Goal: Task Accomplishment & Management: Complete application form

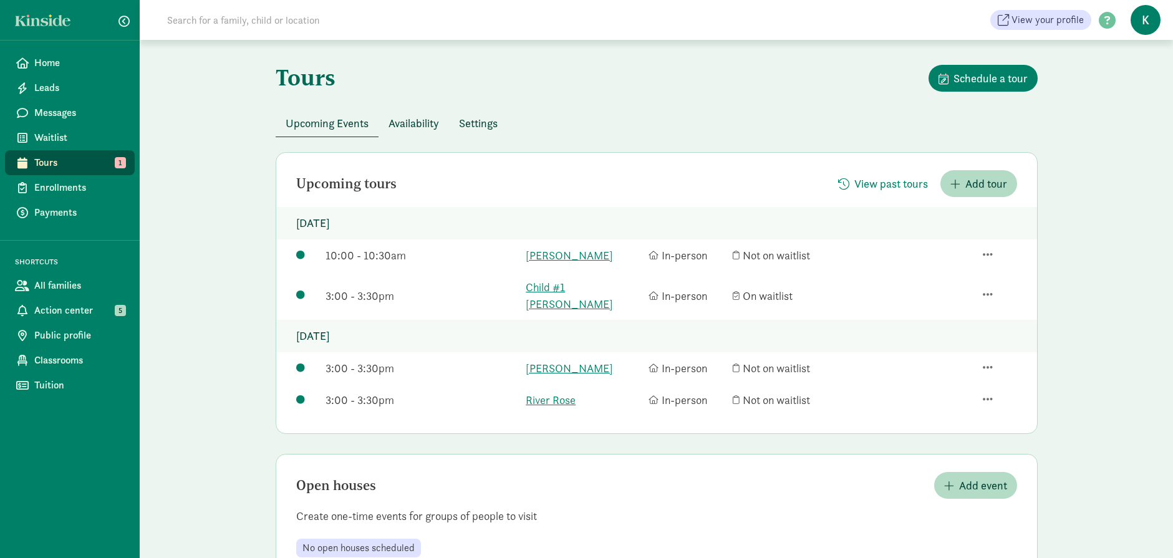
click at [417, 122] on span "Availability" at bounding box center [413, 123] width 50 height 17
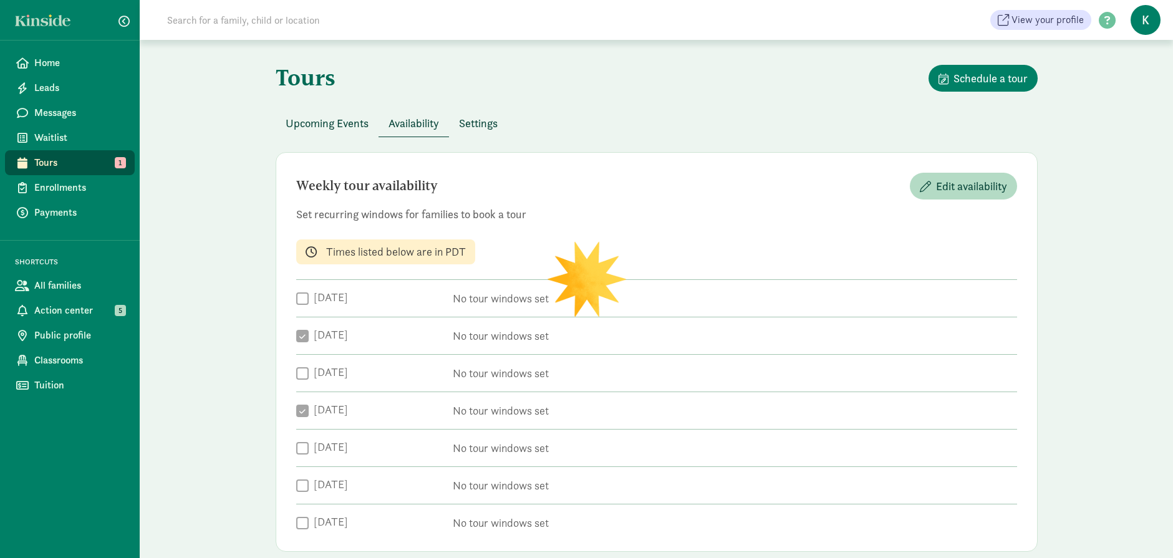
checkbox input "true"
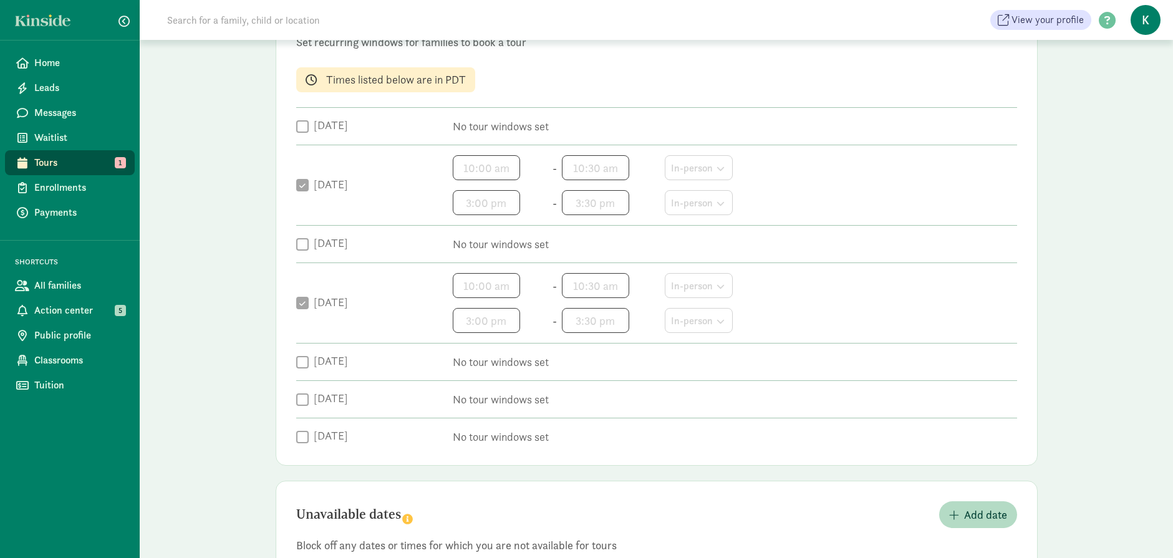
scroll to position [361, 0]
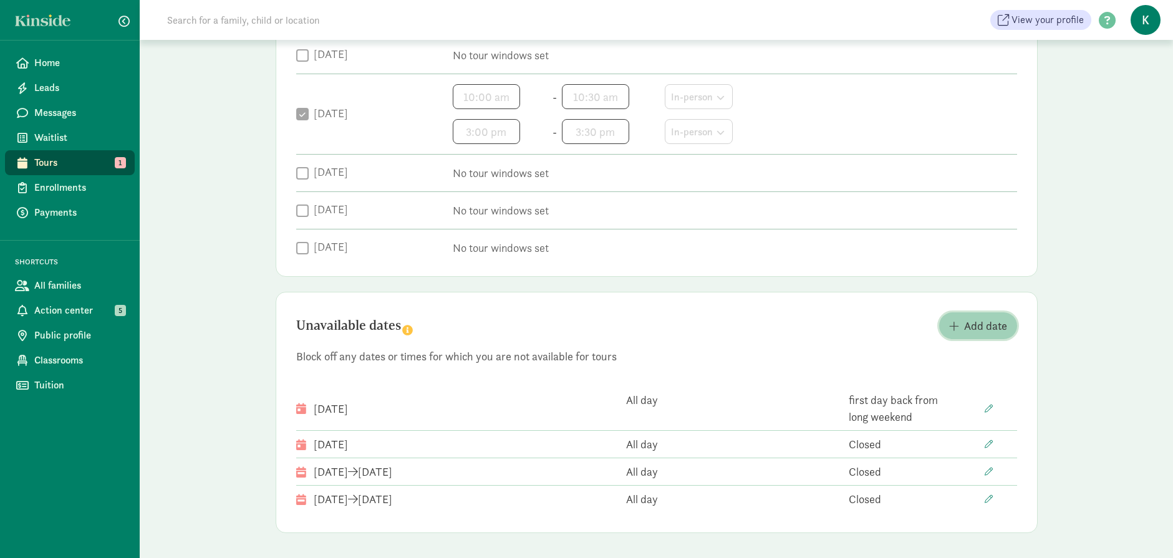
click at [978, 329] on span "Add date" at bounding box center [985, 325] width 43 height 17
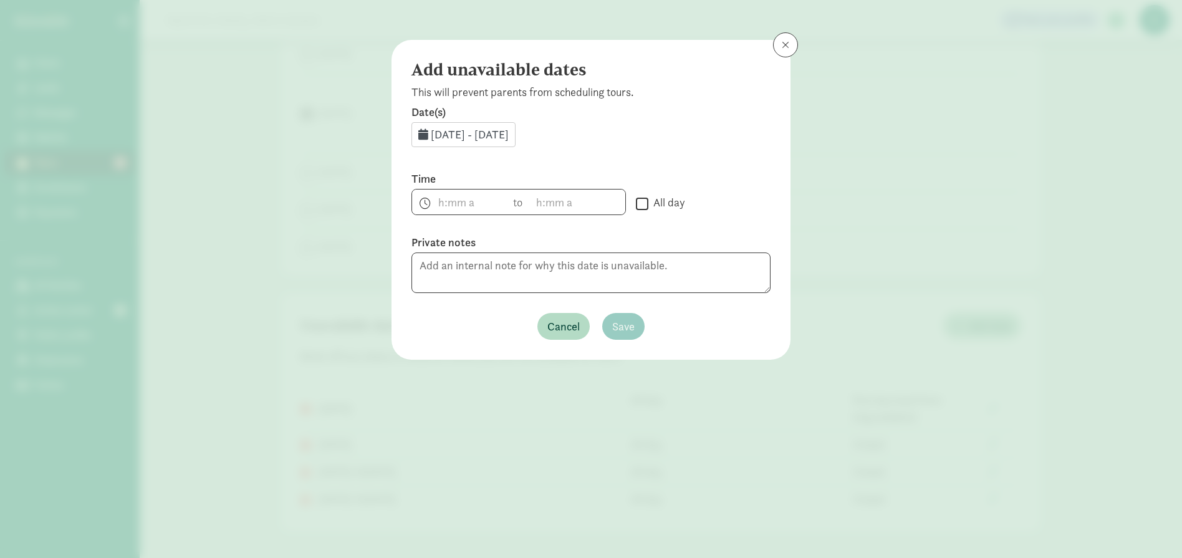
click at [476, 133] on span "[DATE] - [DATE]" at bounding box center [470, 134] width 78 height 14
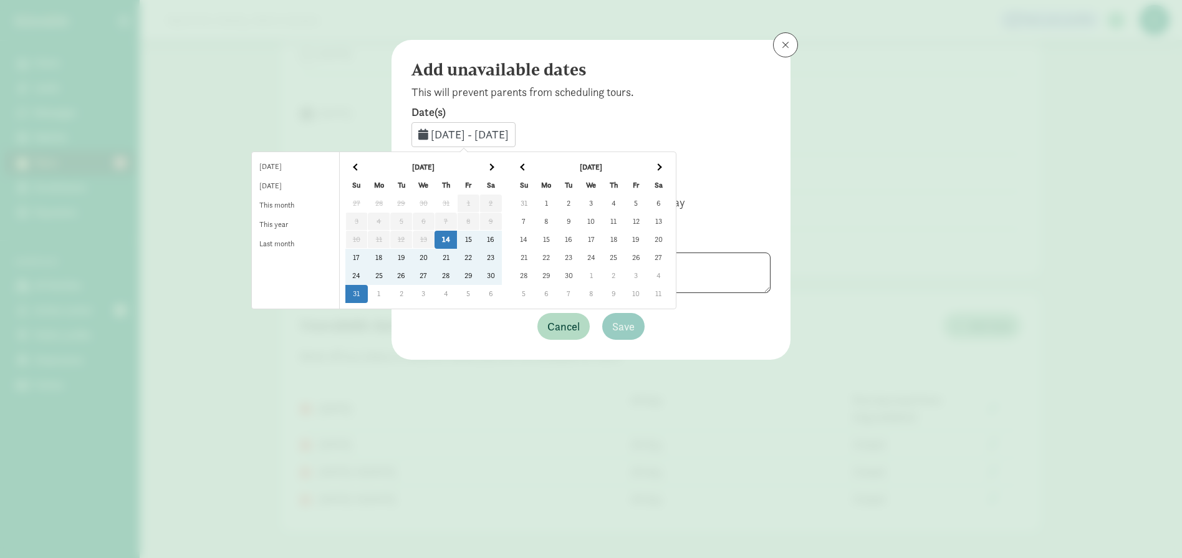
click at [457, 256] on td "21" at bounding box center [446, 258] width 22 height 18
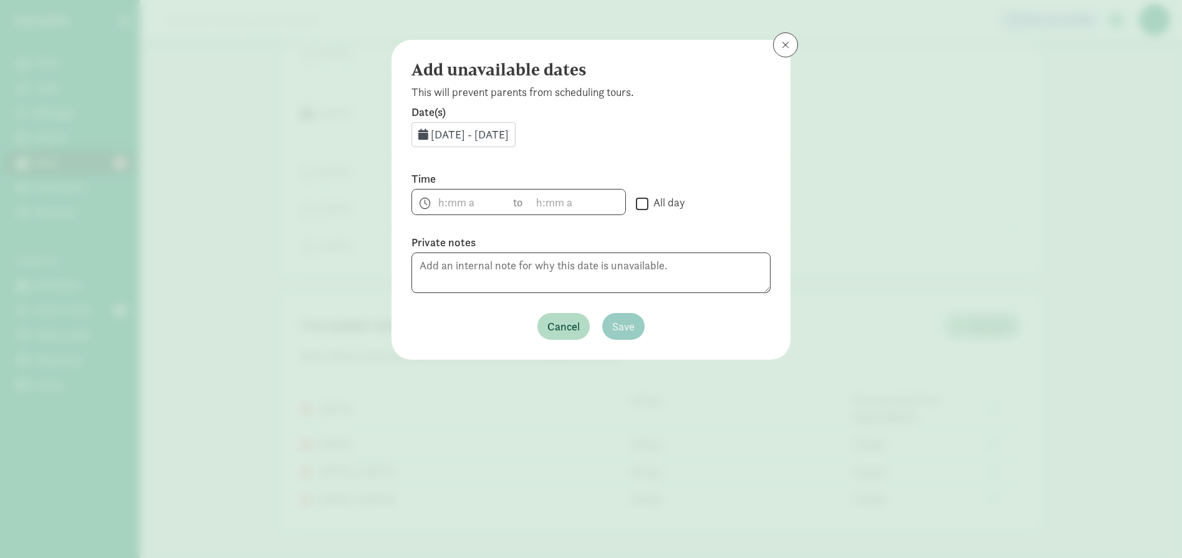
click at [643, 204] on input "All day" at bounding box center [642, 203] width 12 height 17
checkbox input "true"
click at [630, 319] on span "Save" at bounding box center [623, 326] width 22 height 17
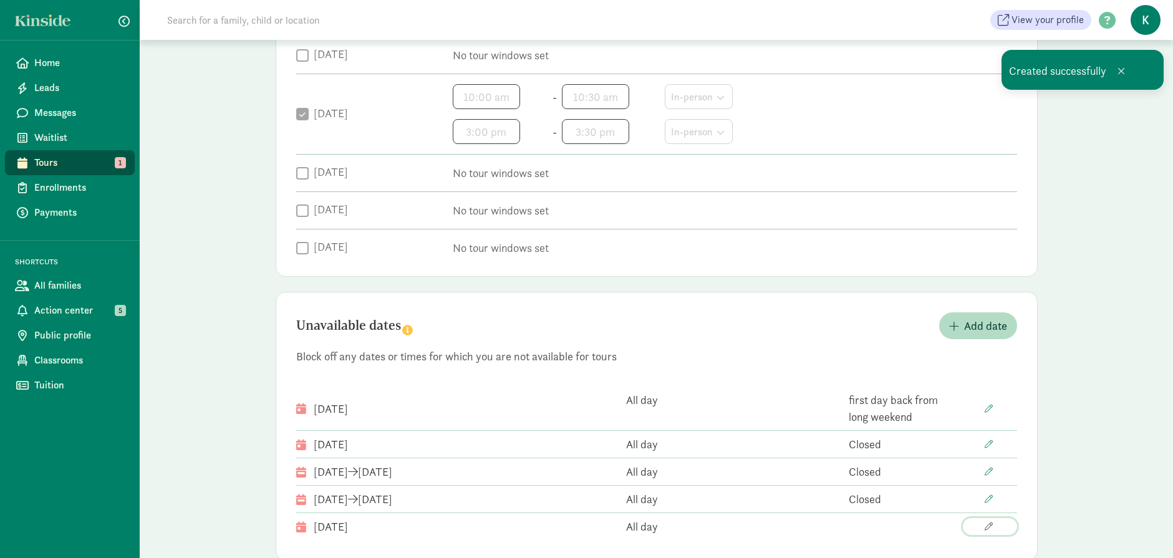
click at [986, 529] on span "button" at bounding box center [988, 526] width 8 height 8
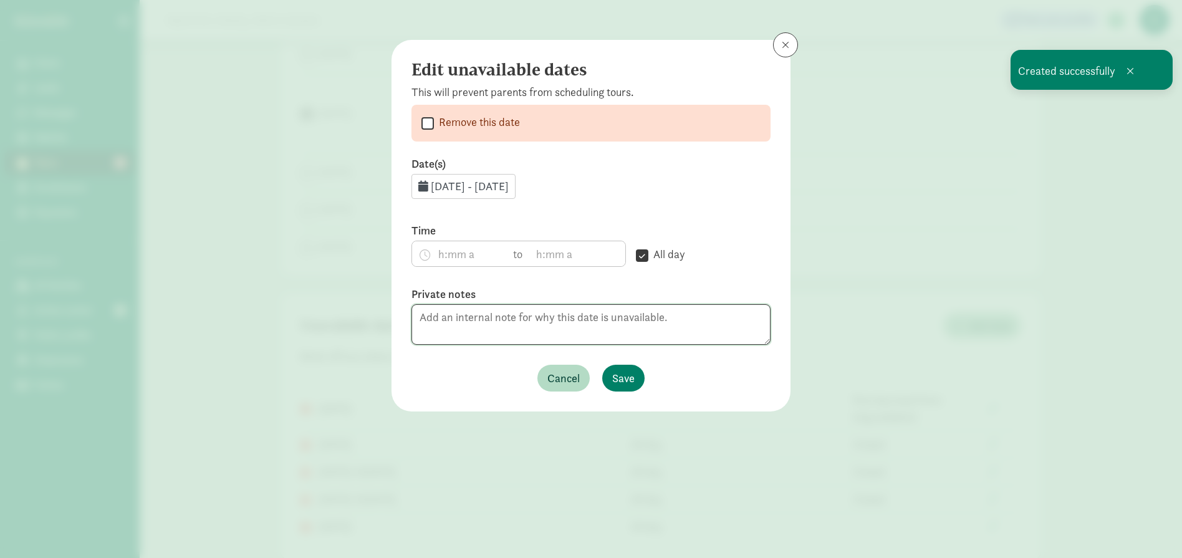
click at [536, 319] on textarea at bounding box center [590, 324] width 359 height 41
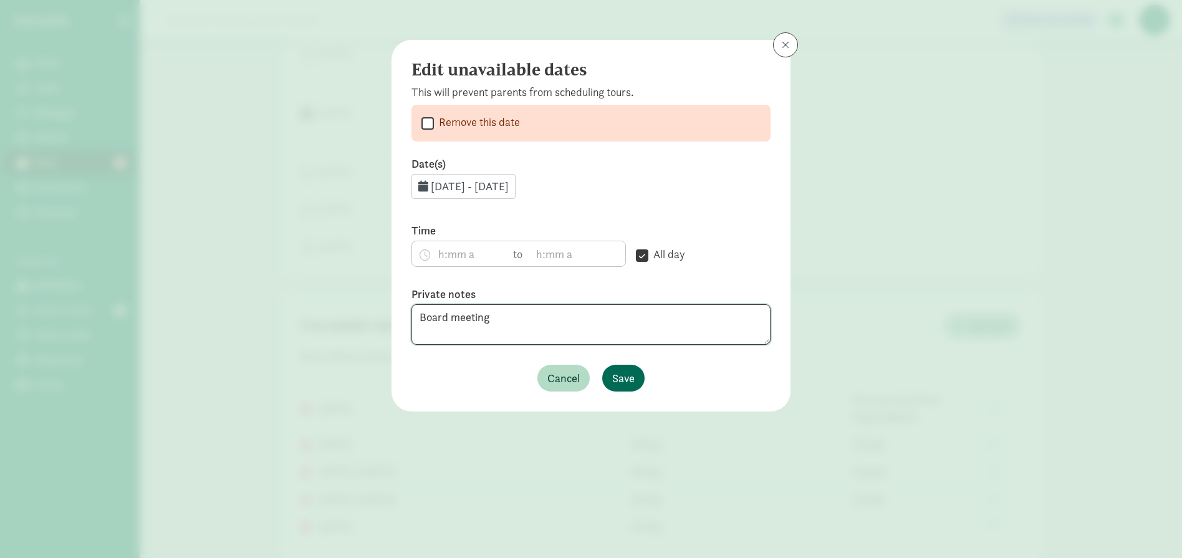
type textarea "Board meeting"
click at [618, 383] on span "Save" at bounding box center [623, 378] width 22 height 17
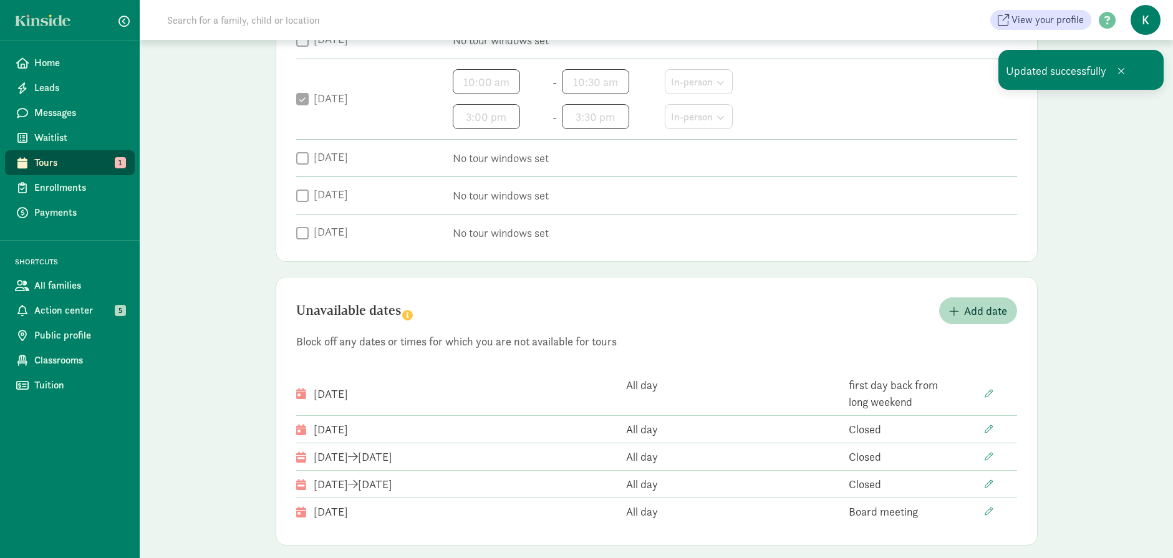
scroll to position [388, 0]
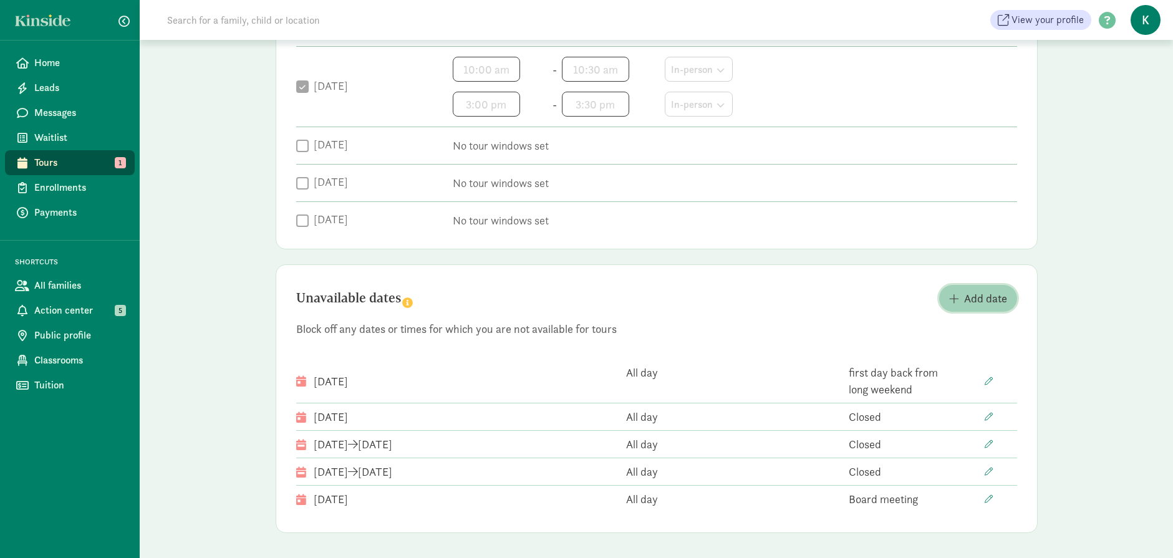
click at [981, 302] on span "Add date" at bounding box center [985, 298] width 43 height 17
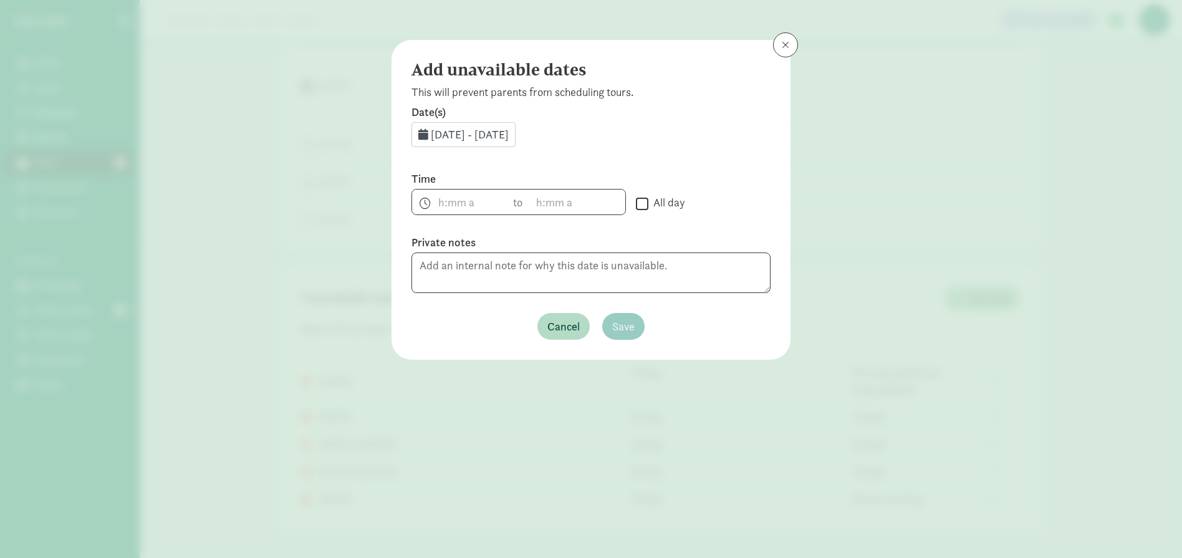
click at [481, 137] on span "[DATE] - [DATE]" at bounding box center [470, 134] width 78 height 14
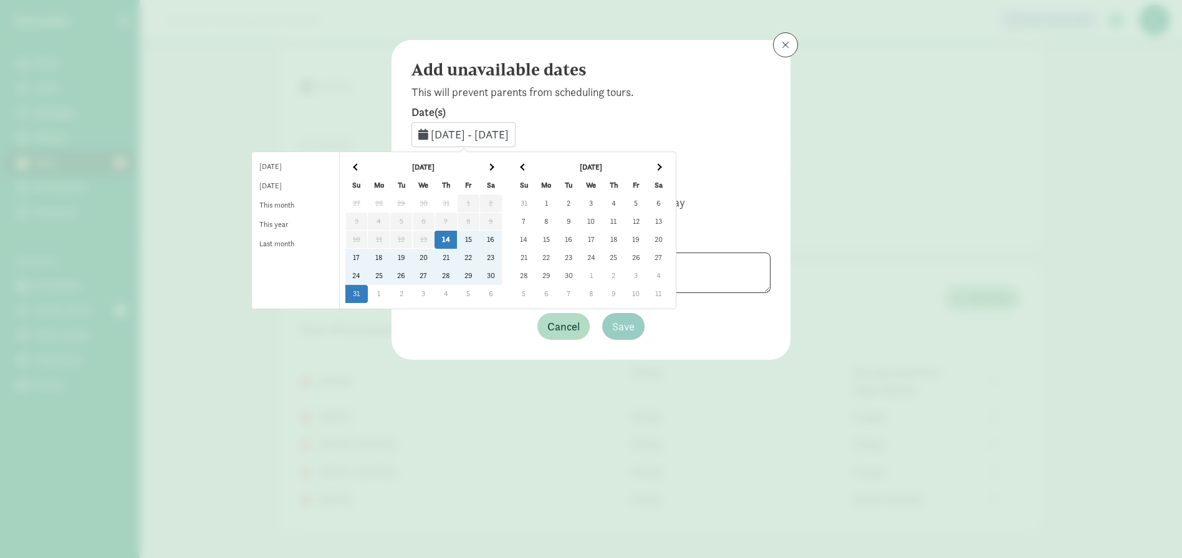
click at [661, 167] on span at bounding box center [658, 166] width 7 height 7
click at [557, 222] on td "5" at bounding box center [546, 222] width 22 height 18
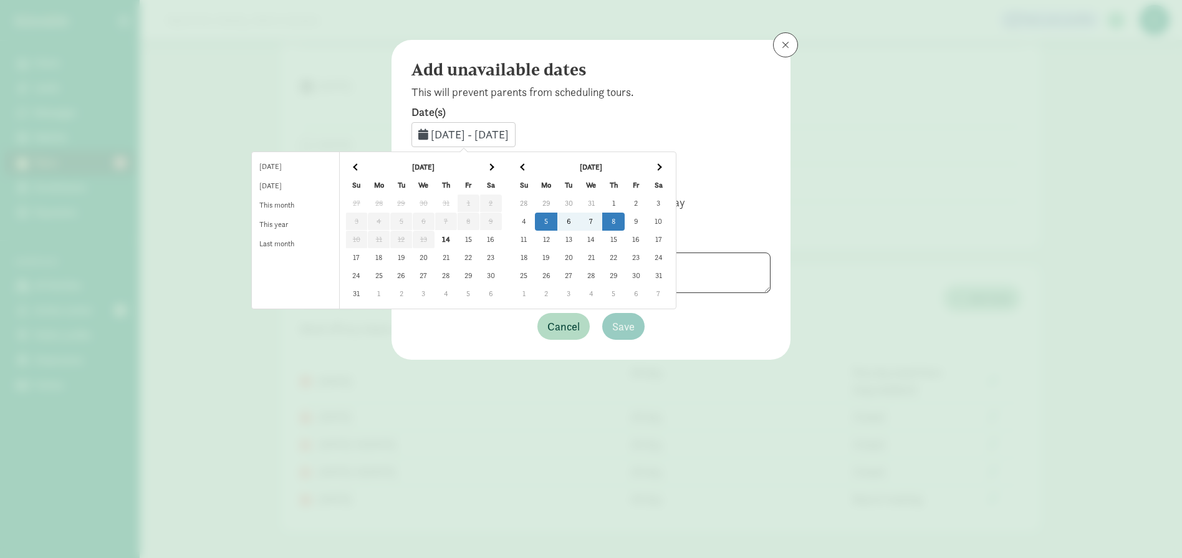
click at [625, 223] on td "8" at bounding box center [613, 222] width 22 height 18
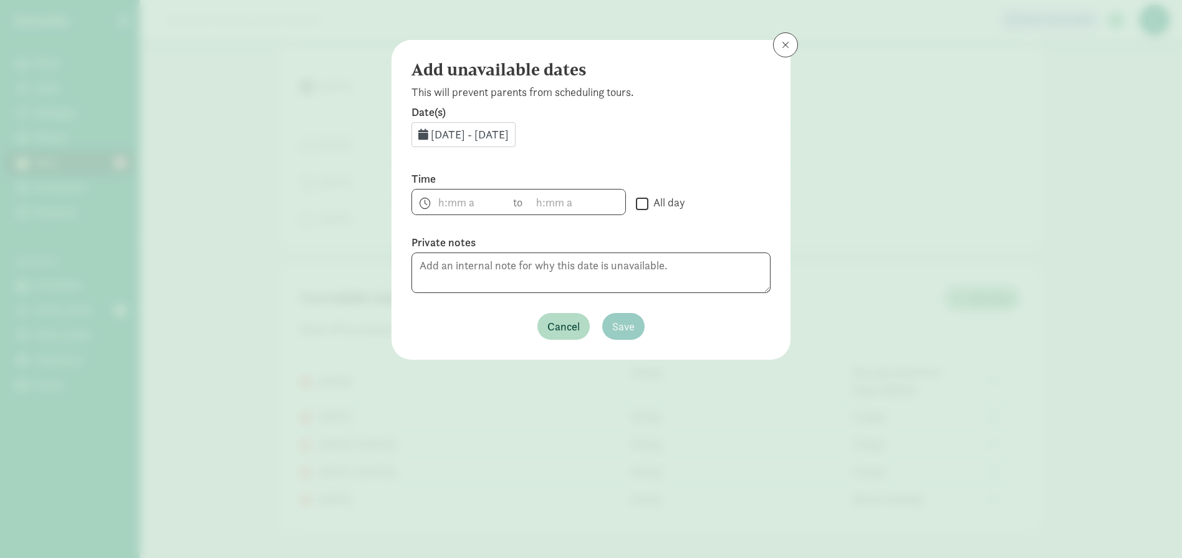
click at [640, 206] on input "All day" at bounding box center [642, 203] width 12 height 17
checkbox input "true"
click at [546, 271] on textarea at bounding box center [590, 272] width 359 height 41
type textarea "[PERSON_NAME] on vacation"
click at [621, 325] on span "Save" at bounding box center [623, 326] width 22 height 17
